Goal: Information Seeking & Learning: Learn about a topic

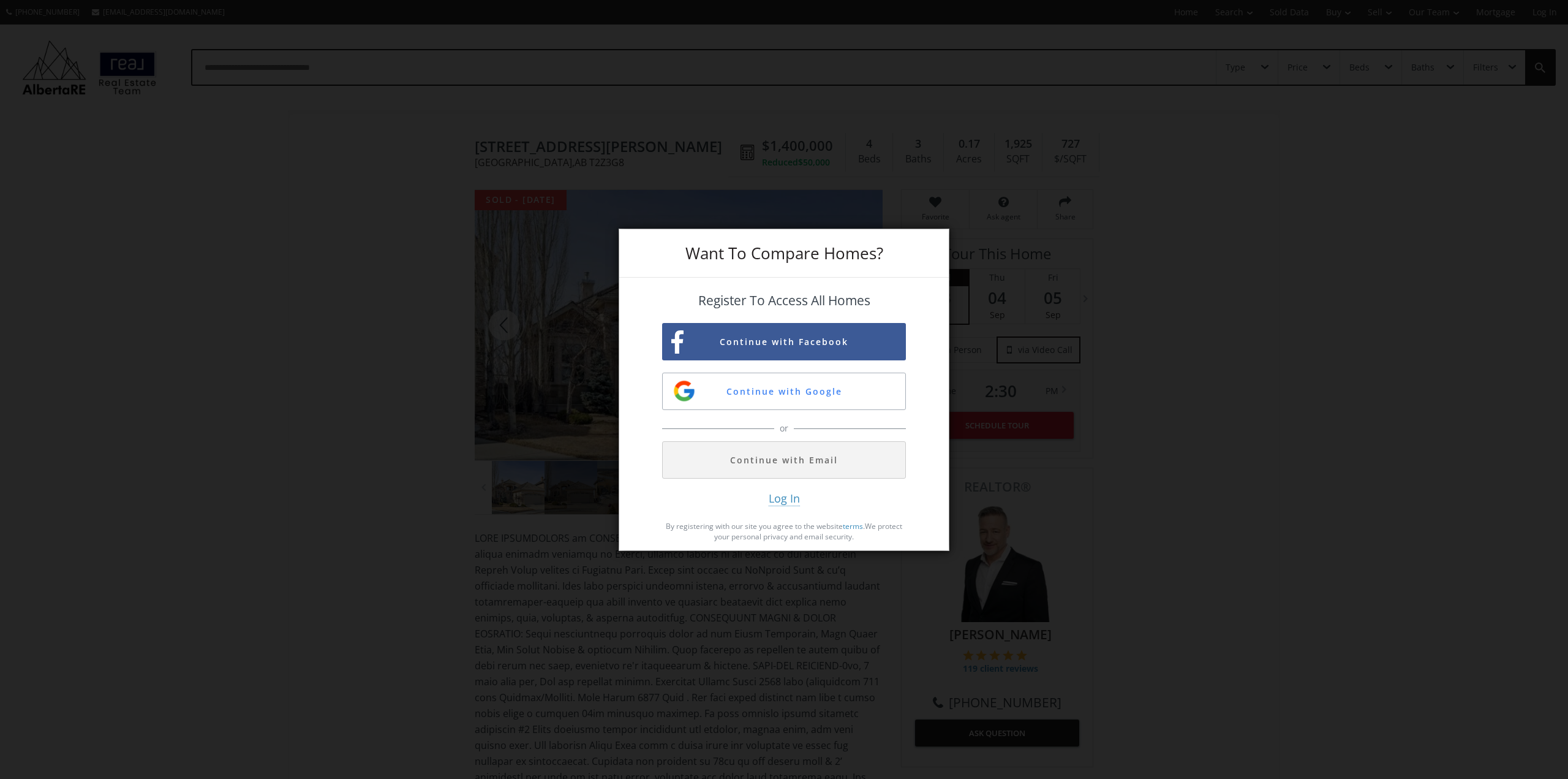
click at [1133, 453] on div "Want To Compare Homes? Register To Access All Homes Continue with Facebook Cont…" at bounding box center [784, 390] width 1568 height 779
